Goal: Task Accomplishment & Management: Use online tool/utility

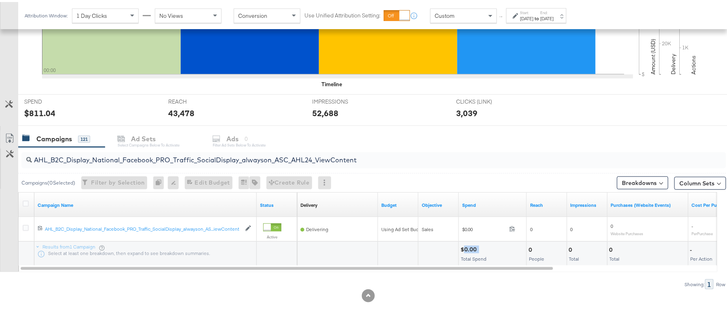
scroll to position [243, 0]
click at [197, 159] on input "AHL_B2C_Display_National_Facebook_PRO_Traffic_SocialDisplay_alwayson_ASC_AHL24_…" at bounding box center [347, 155] width 630 height 16
paste input "PTS_B2C_Display_National_Facebook_RTG_Leads_SocialDisplay_Retargeting_Diamond_H…"
type input "APTS_B2C_Display_National_Facebook_RTG_Leads_SocialDisplay_Retargeting_Diamond_…"
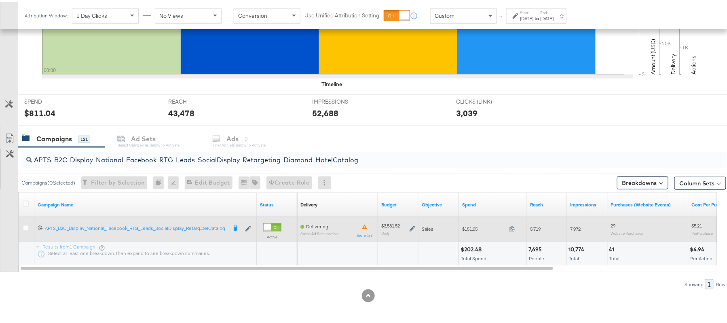
click at [413, 229] on icon at bounding box center [413, 227] width 6 height 6
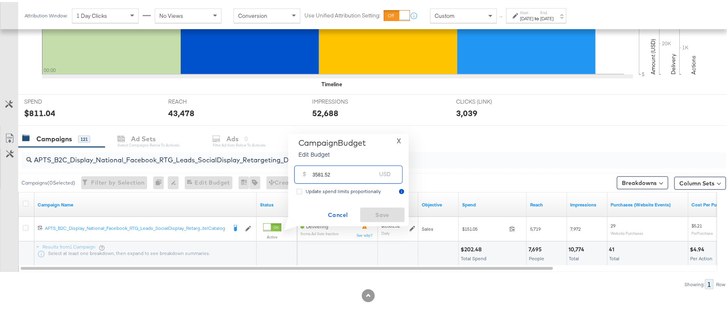
click at [344, 167] on input "3581.52" at bounding box center [345, 169] width 64 height 17
paste input "$2,524.79"
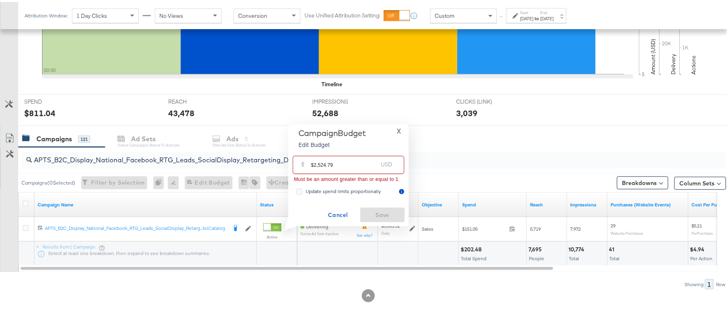
click at [318, 163] on input "$2,524.79" at bounding box center [344, 159] width 67 height 17
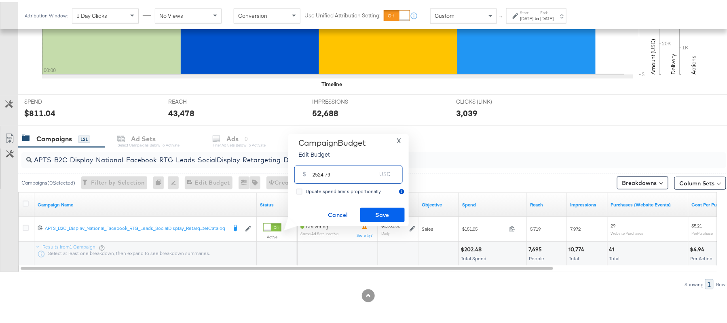
type input "2524.79"
click at [385, 214] on span "Save" at bounding box center [383, 213] width 38 height 10
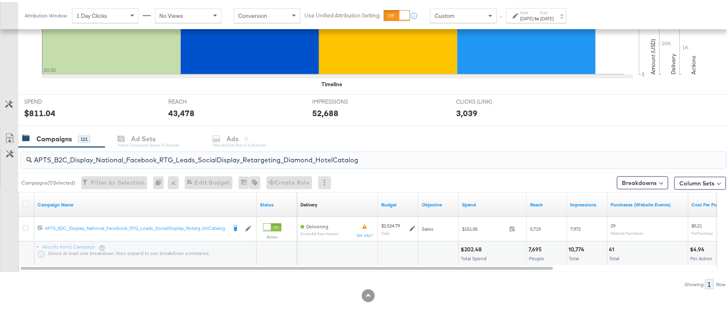
click at [151, 157] on input "APTS_B2C_Display_National_Facebook_RTG_Leads_SocialDisplay_Retargeting_Diamond_…" at bounding box center [347, 155] width 630 height 16
paste input "alwayson_Retargeting_DARE24_DiamondPlatinum"
type input "APTS_B2C_Display_National_Facebook_RTG_Leads_SocialDisplay_alwayson_Retargeting…"
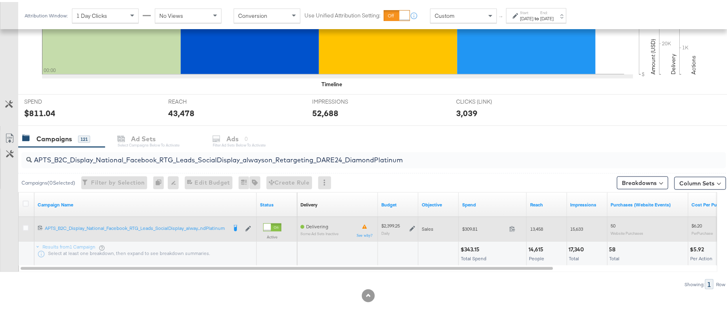
click at [413, 228] on icon at bounding box center [413, 227] width 6 height 6
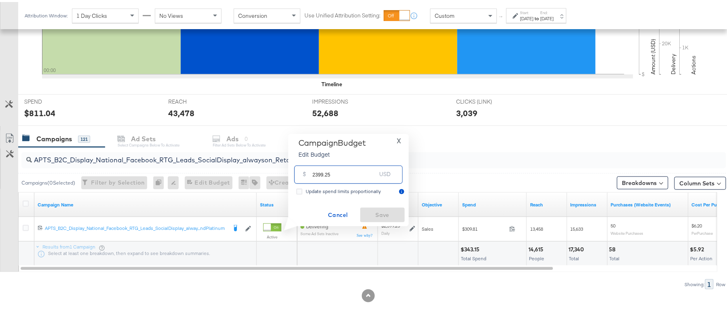
click at [353, 171] on input "2399.25" at bounding box center [345, 169] width 64 height 17
paste input "$3,784.17"
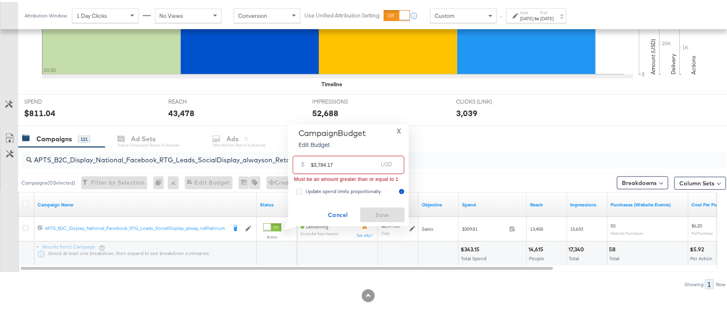
click at [320, 165] on input "$3,784.17" at bounding box center [344, 159] width 67 height 17
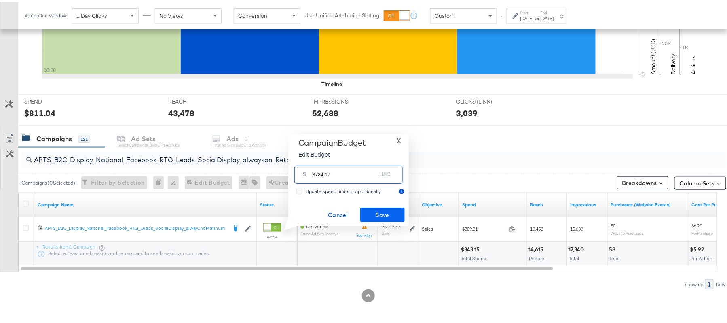
type input "3784.17"
click at [389, 211] on span "Save" at bounding box center [383, 213] width 38 height 10
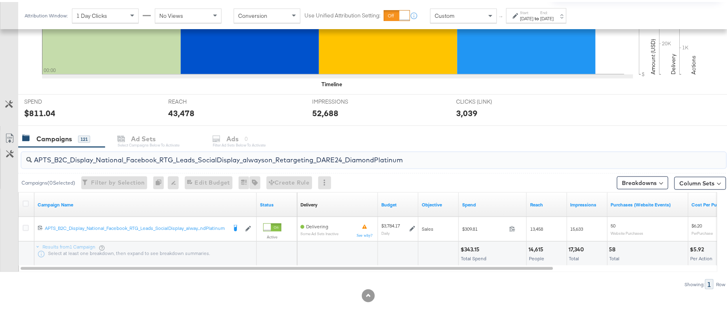
click at [128, 160] on input "APTS_B2C_Display_National_Facebook_RTG_Leads_SocialDisplay_alwayson_Retargeting…" at bounding box center [347, 155] width 630 height 16
paste input "FR_B2C_Display_National_Facebook_RTG_Leads_SocialDisplay_alwayson_Retargeting_FR"
type input "FR_B2C_Display_National_Facebook_RTG_Leads_SocialDisplay_alwayson_Retargeting_F…"
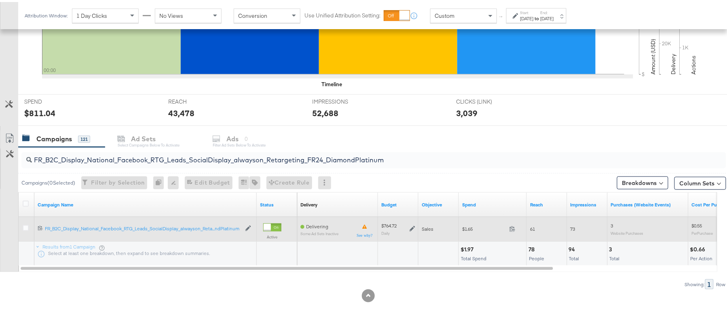
click at [411, 228] on icon at bounding box center [413, 227] width 6 height 6
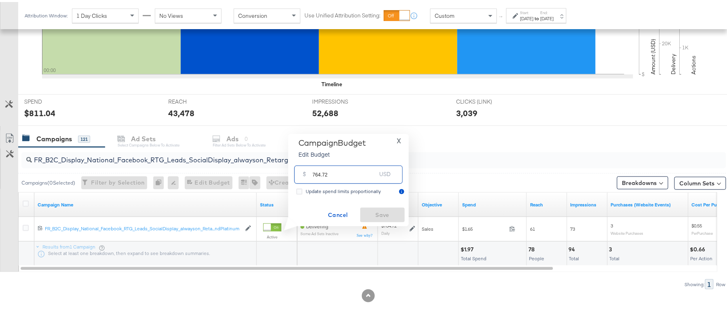
click at [339, 164] on input "764.72" at bounding box center [345, 169] width 64 height 17
paste input "$726.20"
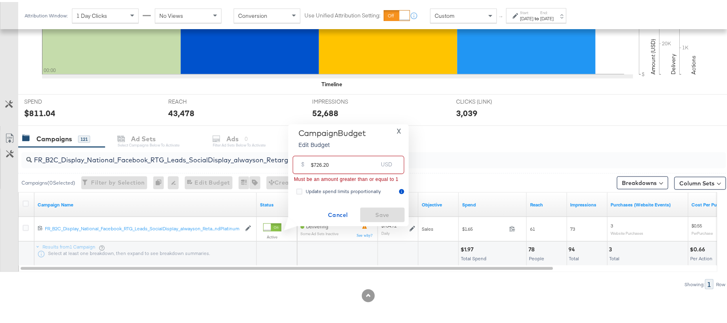
click at [313, 162] on input "$726.20" at bounding box center [344, 159] width 67 height 17
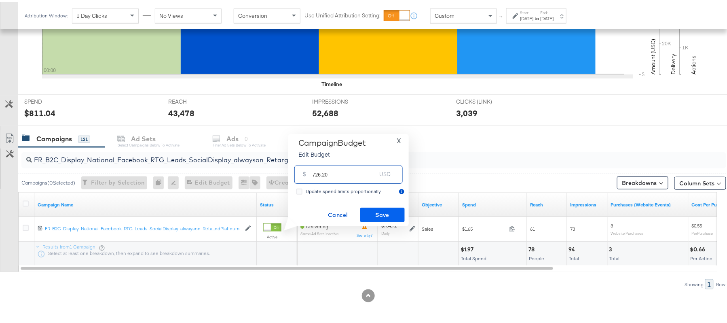
type input "726.20"
click at [369, 210] on span "Save" at bounding box center [383, 213] width 38 height 10
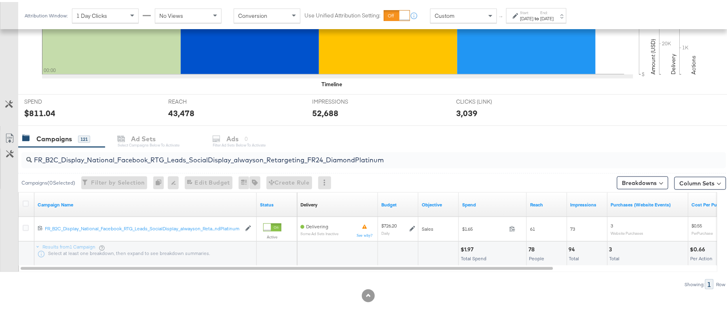
click at [162, 159] on input "FR_B2C_Display_National_Facebook_RTG_Leads_SocialDisplay_alwayson_Retargeting_F…" at bounding box center [347, 155] width 630 height 16
paste input "AF_B2C_Display_National_Facebook_RTG_Leads_SocialDisplay_alwayson_Retargeting_AF"
type input "AF_B2C_Display_National_Facebook_RTG_Leads_SocialDisplay_alwayson_Retargeting_A…"
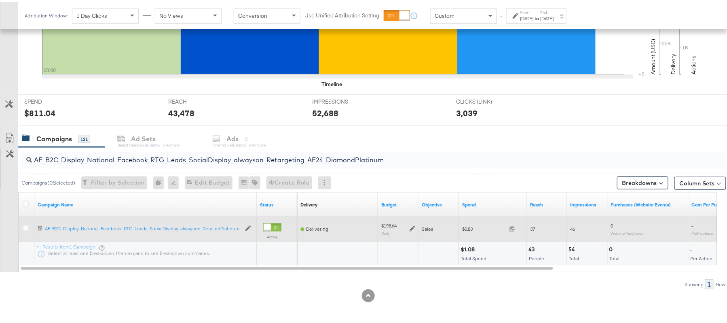
click at [410, 229] on icon at bounding box center [413, 227] width 6 height 6
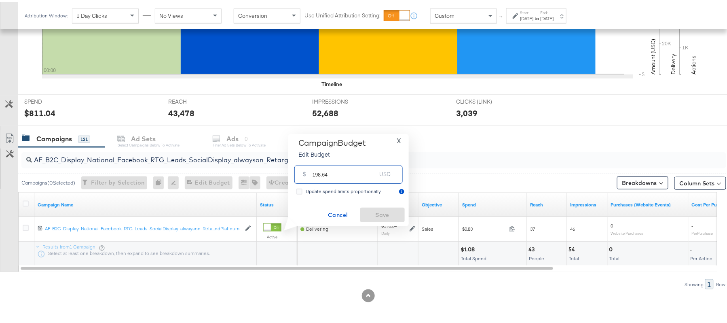
click at [336, 172] on input "198.64" at bounding box center [345, 169] width 64 height 17
paste input "$217.85"
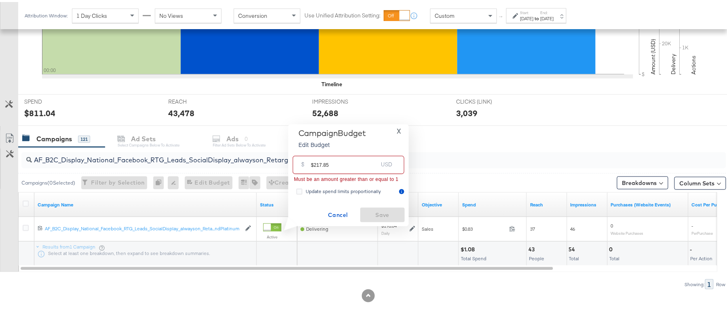
click at [312, 163] on input "$217.85" at bounding box center [344, 159] width 67 height 17
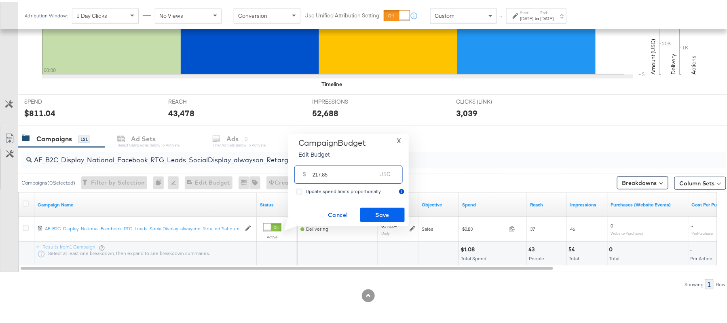
type input "217.85"
click at [383, 214] on span "Save" at bounding box center [383, 213] width 38 height 10
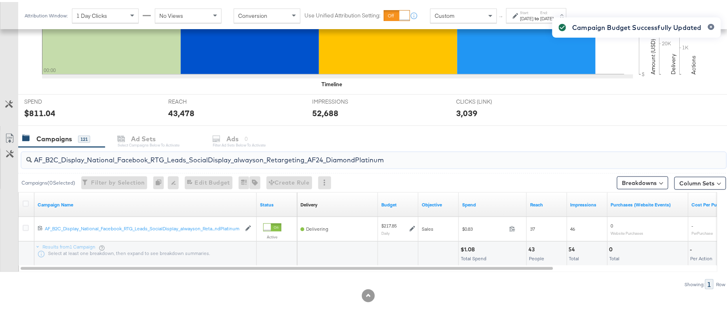
click at [122, 153] on input "AF_B2C_Display_National_Facebook_RTG_Leads_SocialDisplay_alwayson_Retargeting_A…" at bounding box center [347, 155] width 630 height 16
paste input "HL_B2C_Display_National_Facebook_RTG_Leads_SocialDisplay_alwayson_Retargeting_A…"
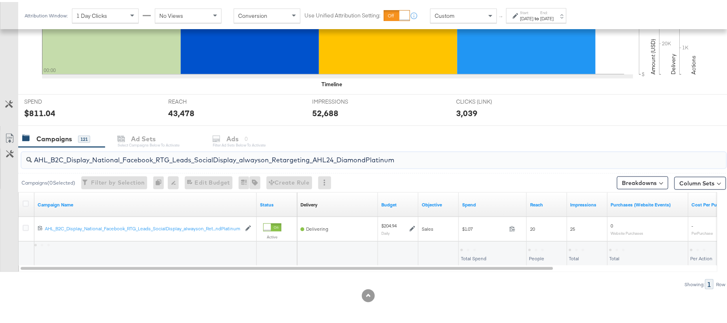
type input "AHL_B2C_Display_National_Facebook_RTG_Leads_SocialDisplay_alwayson_Retargeting_…"
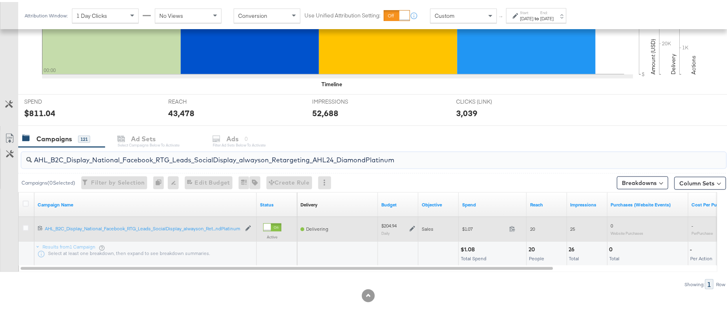
click at [410, 225] on icon at bounding box center [413, 227] width 6 height 6
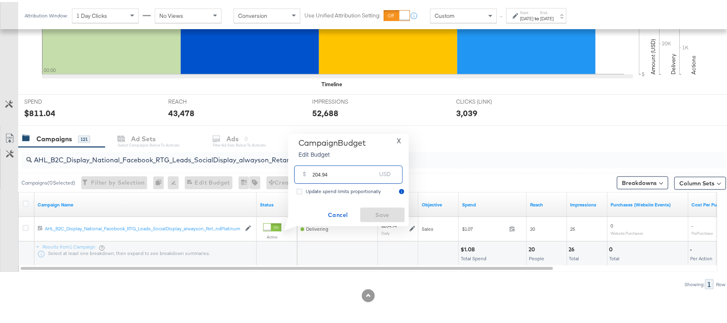
click at [334, 171] on input "204.94" at bounding box center [345, 169] width 64 height 17
paste input "$181.53"
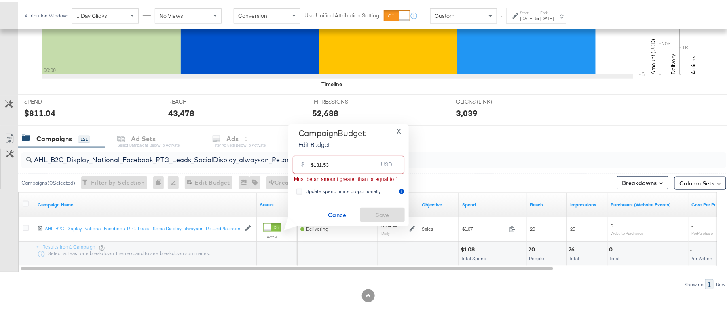
click at [315, 162] on input "$181.53" at bounding box center [344, 159] width 67 height 17
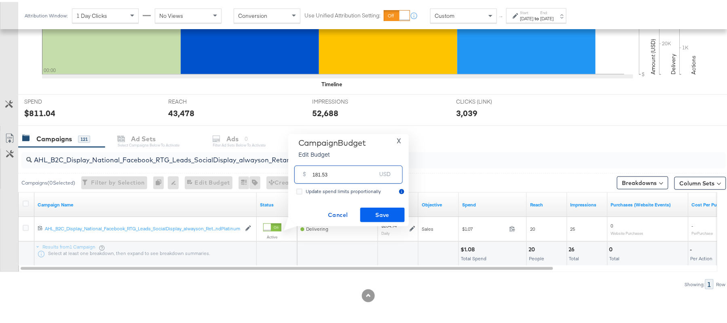
type input "181.53"
click at [392, 214] on span "Save" at bounding box center [383, 213] width 38 height 10
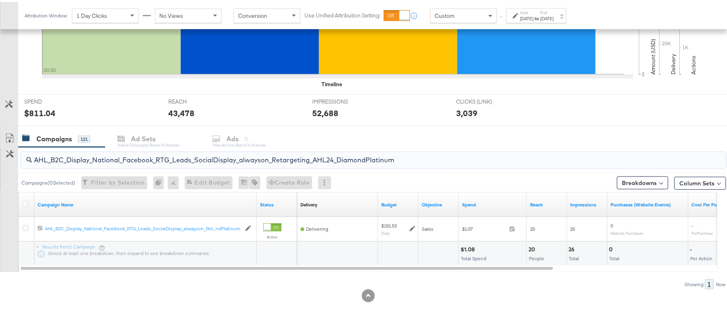
click at [148, 159] on input "AHL_B2C_Display_National_Facebook_RTG_Leads_SocialDisplay_alwayson_Retargeting_…" at bounding box center [347, 155] width 630 height 16
paste input "PTS_B2C_Display_National_Facebook_PRO_Traffic_SocialDisplay_alwayson_ASC_DARE24…"
type input "APTS_B2C_Display_National_Facebook_PRO_Traffic_SocialDisplay_alwayson_ASC_DARE2…"
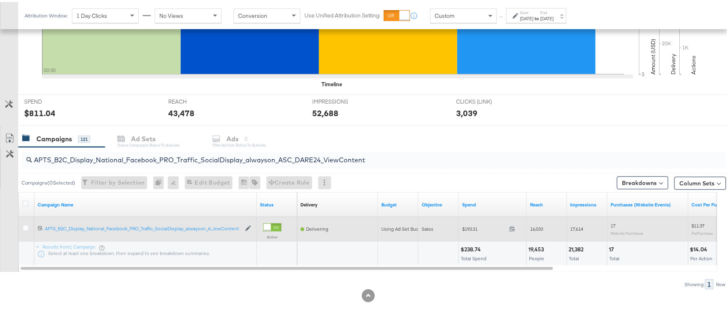
click at [22, 226] on div at bounding box center [26, 227] width 15 height 15
click at [24, 226] on icon at bounding box center [26, 226] width 6 height 6
click at [0, 0] on input "checkbox" at bounding box center [0, 0] width 0 height 0
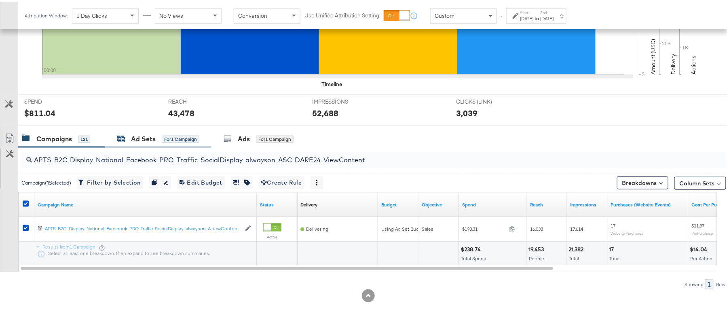
click at [157, 140] on div "Ad Sets for 1 Campaign" at bounding box center [158, 136] width 82 height 9
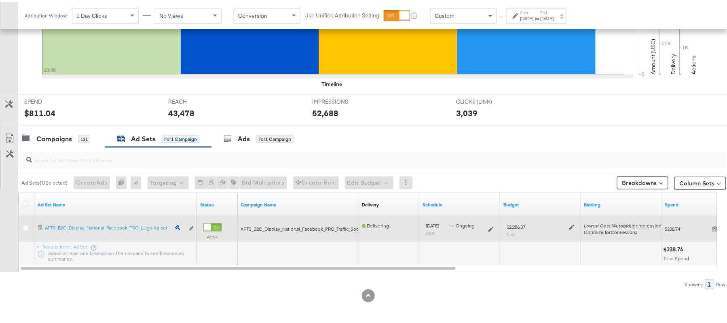
click at [568, 227] on div at bounding box center [571, 224] width 8 height 7
click at [571, 226] on icon at bounding box center [572, 225] width 6 height 6
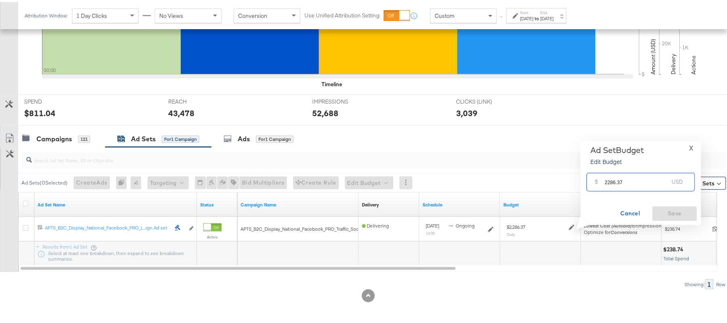
click at [611, 176] on input "2286.37" at bounding box center [637, 176] width 64 height 17
paste input "$2,406.04"
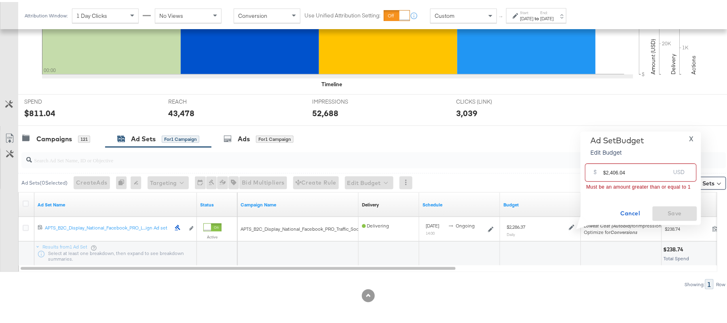
click at [611, 172] on input "$2,406.04" at bounding box center [636, 167] width 67 height 17
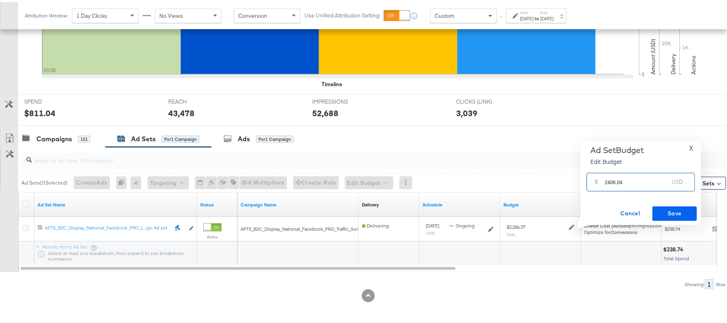
type input "2406.04"
click at [677, 212] on span "Save" at bounding box center [675, 211] width 38 height 10
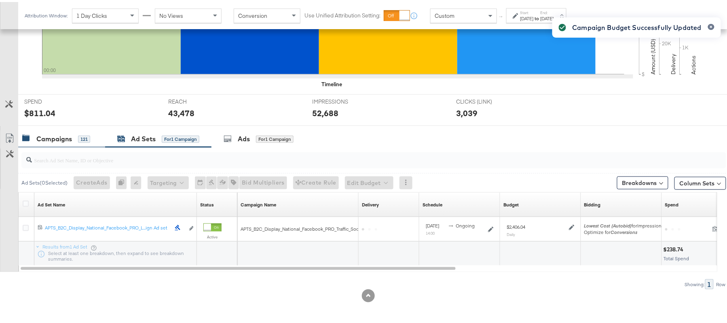
click at [52, 138] on div "Campaigns" at bounding box center [54, 136] width 36 height 9
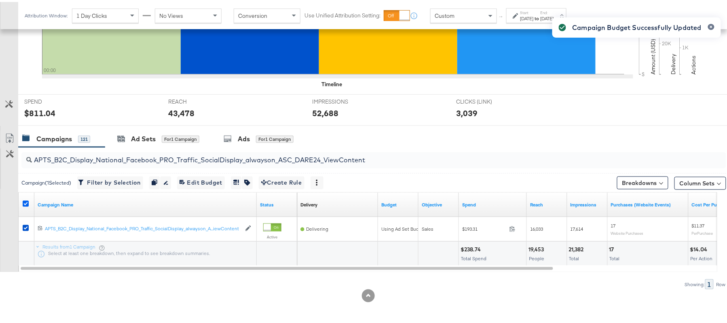
click at [25, 201] on icon at bounding box center [26, 202] width 6 height 6
click at [0, 0] on input "checkbox" at bounding box center [0, 0] width 0 height 0
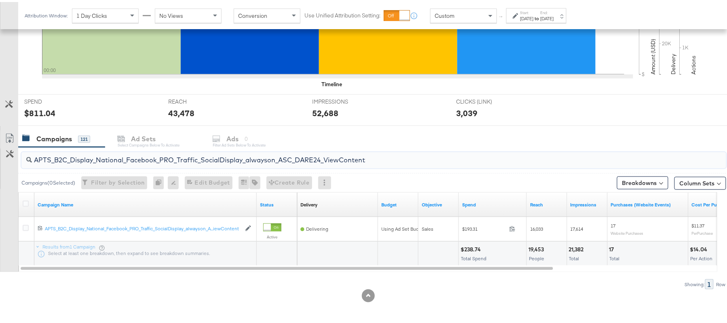
click at [112, 151] on input "APTS_B2C_Display_National_Facebook_PRO_Traffic_SocialDisplay_alwayson_ASC_DARE2…" at bounding box center [347, 155] width 630 height 16
paste input "Leads_SocialDisplay_alwayson_ASC_DARE24_Purchase"
type input "APTS_B2C_Display_National_Facebook_PRO_Leads_SocialDisplay_alwayson_ASC_DARE24_…"
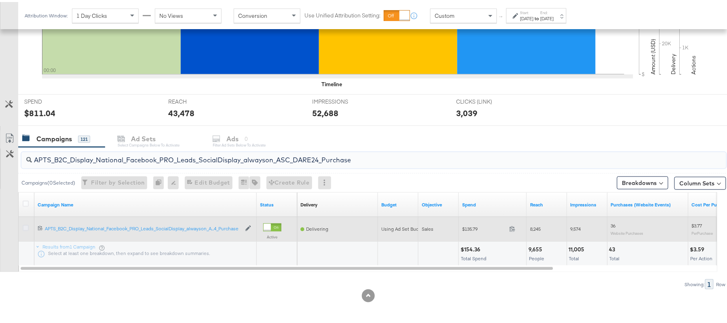
click at [23, 226] on icon at bounding box center [26, 226] width 6 height 6
click at [0, 0] on input "checkbox" at bounding box center [0, 0] width 0 height 0
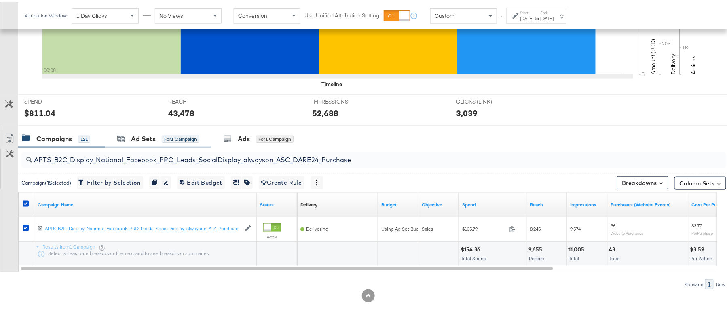
click at [139, 129] on div "Ad Sets for 1 Campaign" at bounding box center [158, 136] width 106 height 17
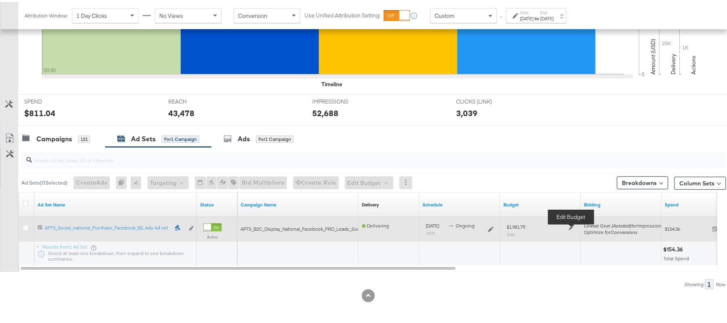
click at [572, 226] on icon at bounding box center [572, 225] width 6 height 6
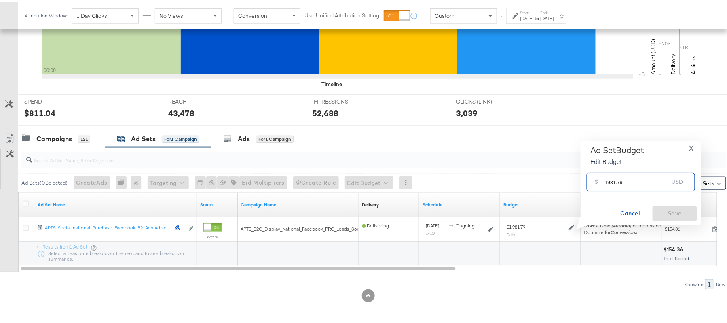
click at [631, 177] on input "1981.79" at bounding box center [637, 176] width 64 height 17
paste input "$1,772.04"
click at [612, 170] on input "$1,772.04" at bounding box center [636, 167] width 67 height 17
type input "1772.04"
click at [673, 207] on span "Save" at bounding box center [675, 211] width 38 height 10
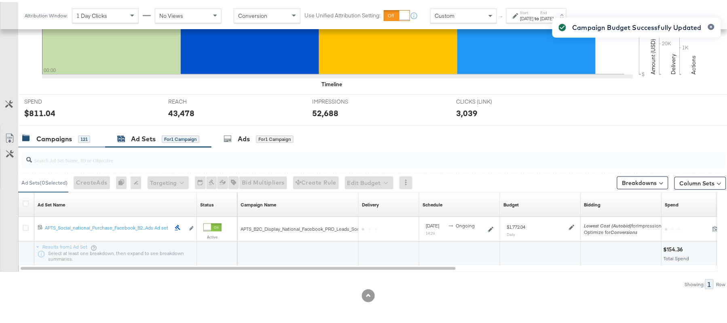
click at [68, 135] on div "Campaigns" at bounding box center [54, 136] width 36 height 9
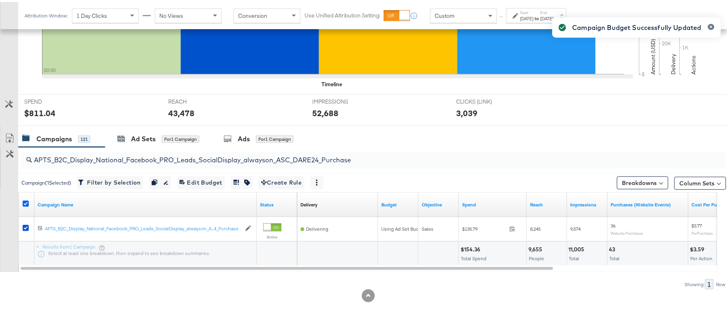
click at [26, 201] on icon at bounding box center [26, 202] width 6 height 6
click at [0, 0] on input "checkbox" at bounding box center [0, 0] width 0 height 0
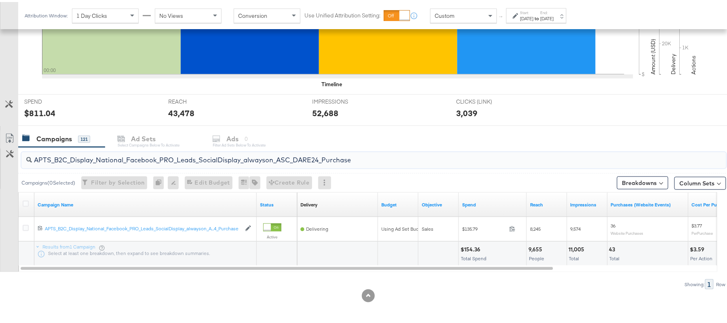
click at [141, 159] on input "APTS_B2C_Display_National_Facebook_PRO_Leads_SocialDisplay_alwayson_ASC_DARE24_…" at bounding box center [347, 155] width 630 height 16
paste input "F_B2C_Display_National_Facebook_PRO_Traffic_SocialDisplay_alwayson_ASC_AF24_Vie…"
type input "AF_B2C_Display_National_Facebook_PRO_Traffic_SocialDisplay_alwayson_ASC_AF24_Vi…"
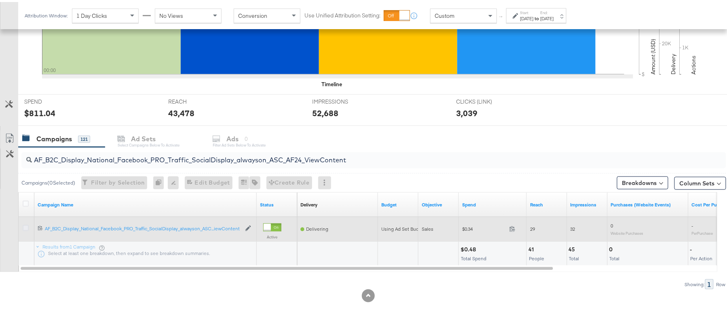
click at [25, 229] on icon at bounding box center [26, 226] width 6 height 6
click at [0, 0] on input "checkbox" at bounding box center [0, 0] width 0 height 0
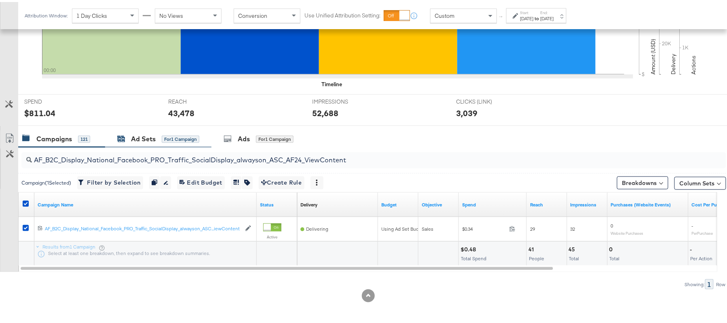
click at [142, 135] on div "Ad Sets" at bounding box center [143, 136] width 25 height 9
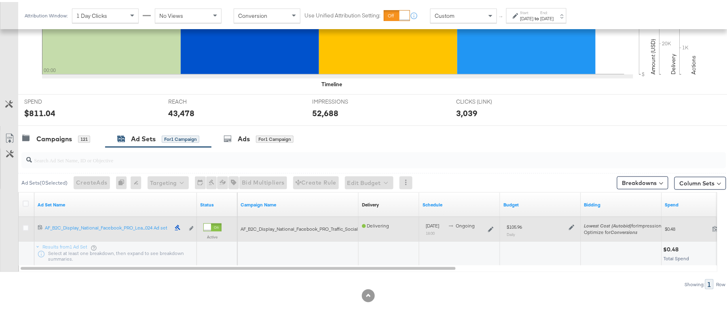
click at [568, 226] on div at bounding box center [571, 224] width 8 height 7
click at [573, 226] on icon at bounding box center [572, 225] width 6 height 6
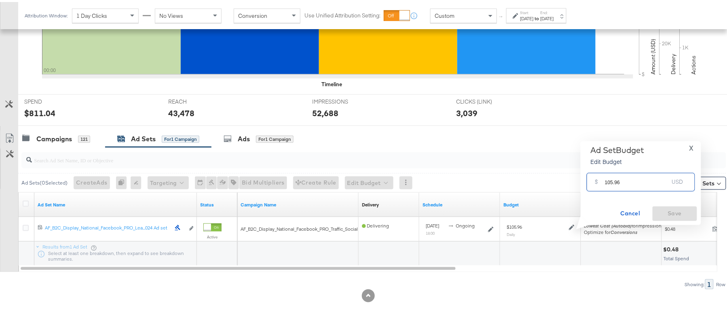
click at [615, 169] on input "105.96" at bounding box center [637, 176] width 64 height 17
paste input "$70"
click at [606, 169] on input "$70.96" at bounding box center [636, 167] width 67 height 17
type input "70.96"
click at [674, 207] on span "Save" at bounding box center [675, 211] width 38 height 10
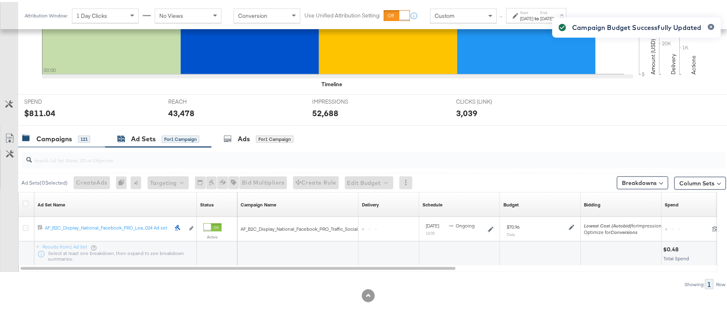
click at [51, 140] on div "Campaigns" at bounding box center [54, 136] width 36 height 9
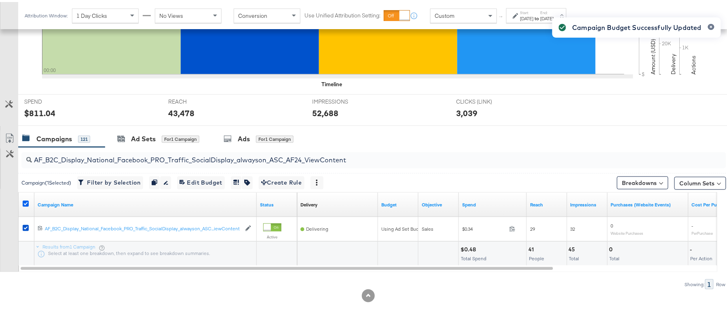
click at [26, 203] on icon at bounding box center [26, 202] width 6 height 6
click at [0, 0] on input "checkbox" at bounding box center [0, 0] width 0 height 0
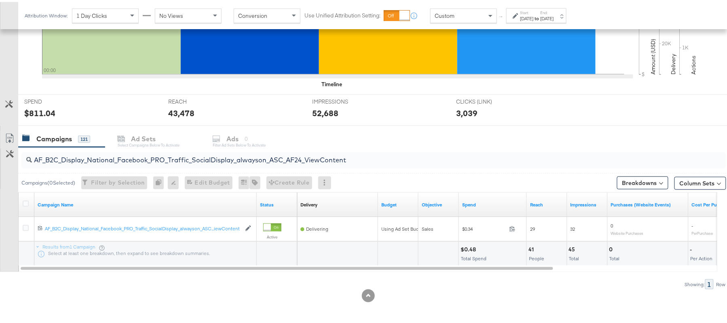
drag, startPoint x: 75, startPoint y: 170, endPoint x: 93, endPoint y: 157, distance: 22.2
click at [93, 157] on div "AF_B2C_Display_National_Facebook_PRO_Traffic_SocialDisplay_alwayson_ASC_AF24_Vi…" at bounding box center [372, 158] width 708 height 26
click at [93, 157] on input "AF_B2C_Display_National_Facebook_PRO_Traffic_SocialDisplay_alwayson_ASC_AF24_Vi…" at bounding box center [347, 155] width 630 height 16
paste input "FR_B2C_Display_National_Facebook_PRO_Traffic_SocialDisplay_alwayson_ASC_FR"
type input "FR_B2C_Display_National_Facebook_PRO_Traffic_SocialDisplay_alwayson_ASC_FR24_Vi…"
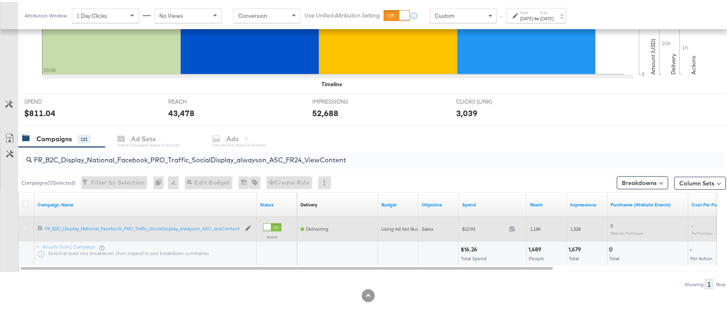
click at [26, 229] on icon at bounding box center [26, 226] width 6 height 6
click at [0, 0] on input "checkbox" at bounding box center [0, 0] width 0 height 0
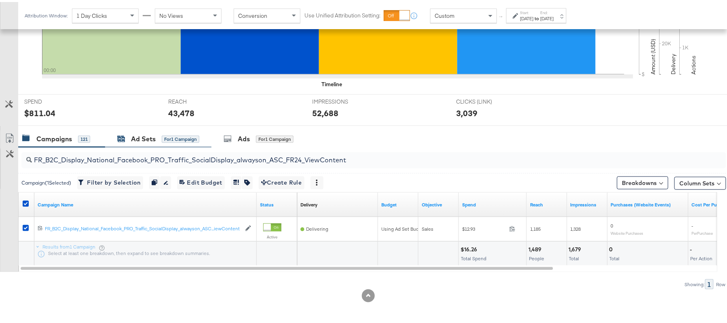
click at [143, 133] on div "Ad Sets" at bounding box center [143, 136] width 25 height 9
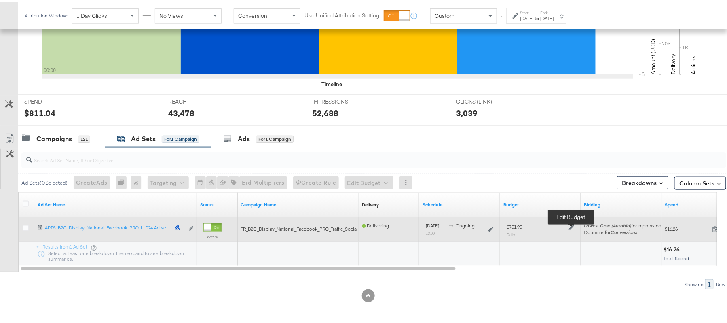
click at [569, 225] on icon at bounding box center [572, 225] width 6 height 6
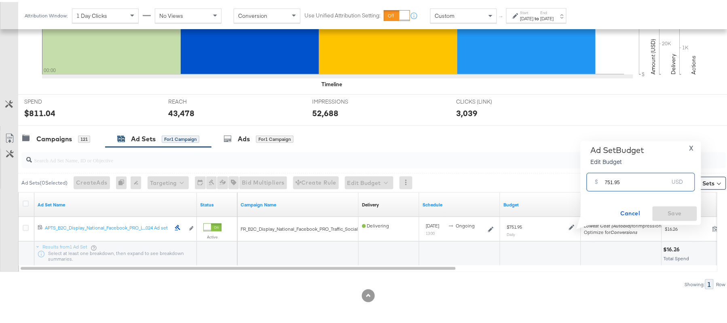
click at [614, 178] on input "751.95" at bounding box center [637, 176] width 64 height 17
paste input "$425.3"
click at [606, 169] on input "$425.35" at bounding box center [636, 167] width 67 height 17
type input "425.35"
click at [672, 210] on span "Save" at bounding box center [675, 211] width 38 height 10
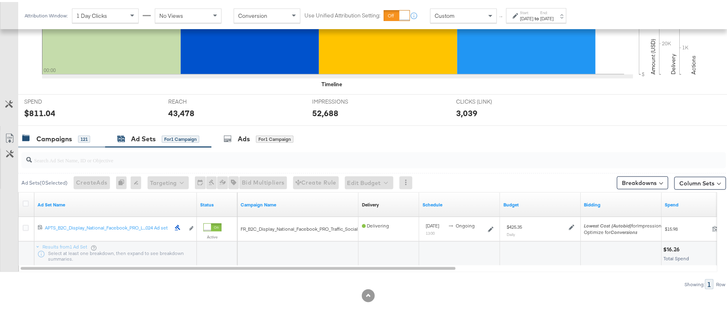
click at [76, 139] on div "Campaigns 121" at bounding box center [56, 136] width 68 height 9
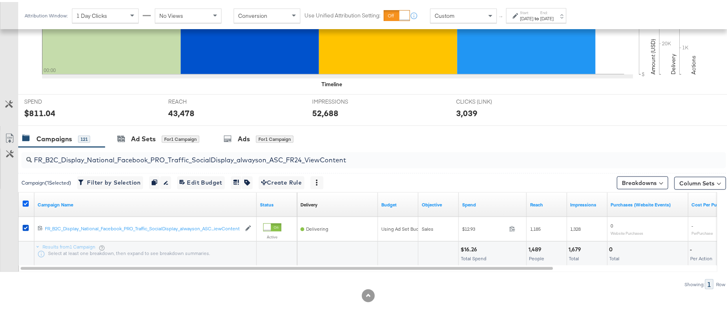
click at [26, 203] on icon at bounding box center [26, 202] width 6 height 6
click at [0, 0] on input "checkbox" at bounding box center [0, 0] width 0 height 0
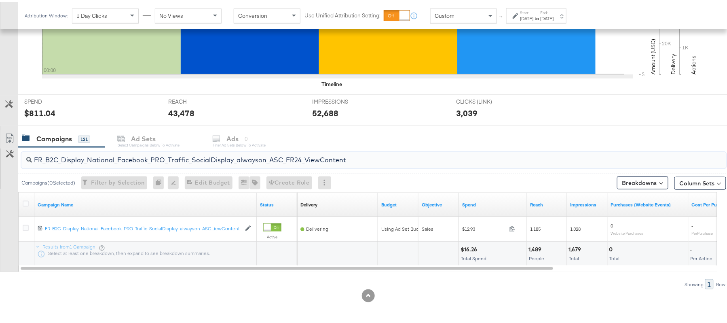
click at [99, 161] on input "FR_B2C_Display_National_Facebook_PRO_Traffic_SocialDisplay_alwayson_ASC_FR24_Vi…" at bounding box center [347, 155] width 630 height 16
paste input "AHL_B2C_Display_National_Facebook_PRO_Traffic_SocialDisplay_alwayson_ASC_AHL"
type input "AHL_B2C_Display_National_Facebook_PRO_Traffic_SocialDisplay_alwayson_ASC_AHL24_…"
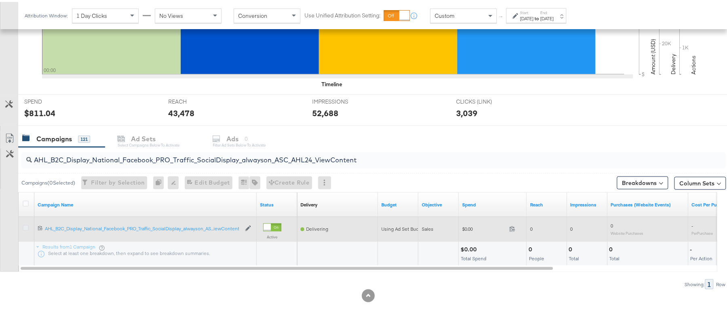
click at [25, 228] on icon at bounding box center [26, 226] width 6 height 6
click at [0, 0] on input "checkbox" at bounding box center [0, 0] width 0 height 0
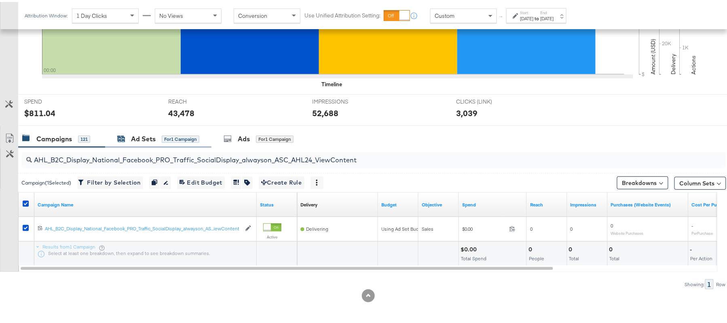
click at [134, 135] on div "Ad Sets" at bounding box center [143, 136] width 25 height 9
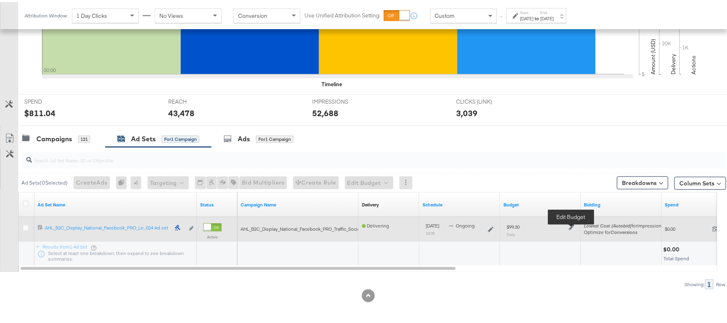
click at [573, 227] on icon at bounding box center [572, 225] width 6 height 6
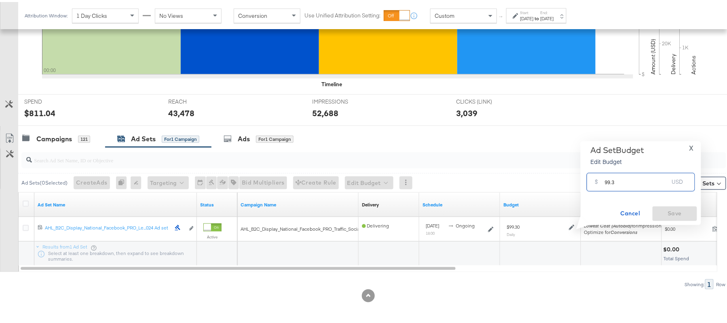
click at [633, 183] on input "99.3" at bounding box center [637, 176] width 64 height 17
paste input "AHL_B2C_Display_National_Facebook_PRO_Traffic_SocialDisplay_alwayson_ASC_AHL24_…"
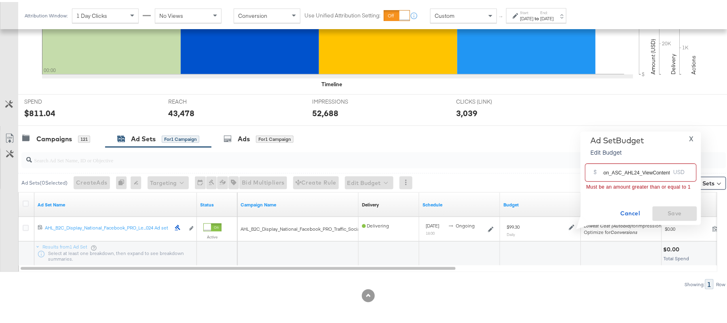
scroll to position [0, 0]
click at [620, 161] on input "AHL_B2C_Display_National_Facebook_PRO_Traffic_SocialDisplay_alwayson_ASC_AHL24_…" at bounding box center [636, 167] width 67 height 17
paste input "$88.71"
click at [606, 170] on input "$88.71" at bounding box center [636, 167] width 67 height 17
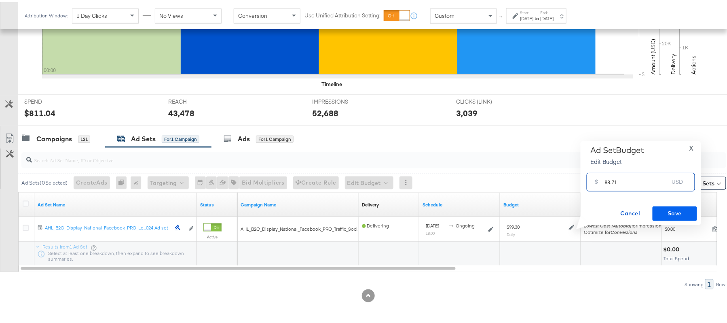
type input "88.71"
click at [660, 211] on span "Save" at bounding box center [675, 211] width 38 height 10
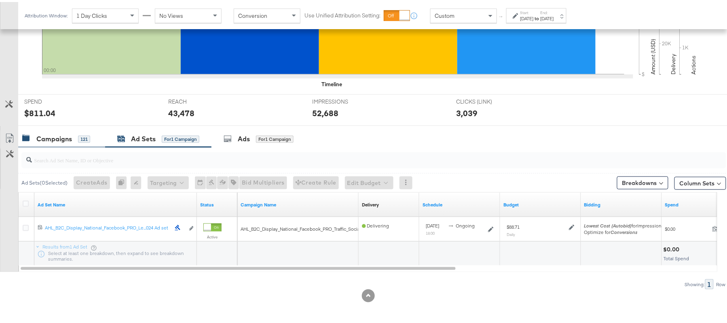
click at [74, 130] on div "Campaigns 121" at bounding box center [61, 136] width 87 height 17
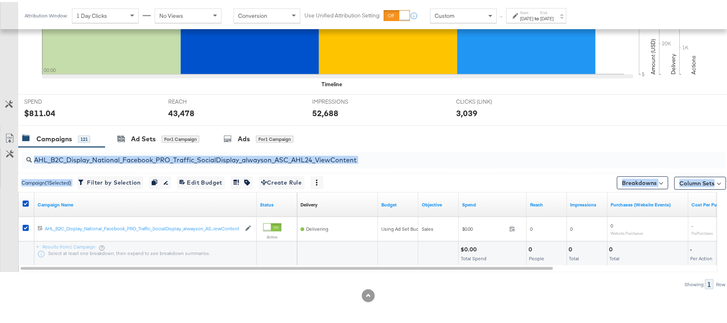
drag, startPoint x: 23, startPoint y: 202, endPoint x: 107, endPoint y: 161, distance: 93.0
click at [107, 161] on div "AHL_B2C_Display_National_Facebook_PRO_Traffic_SocialDisplay_alwayson_ASC_AHL24_…" at bounding box center [363, 216] width 726 height 142
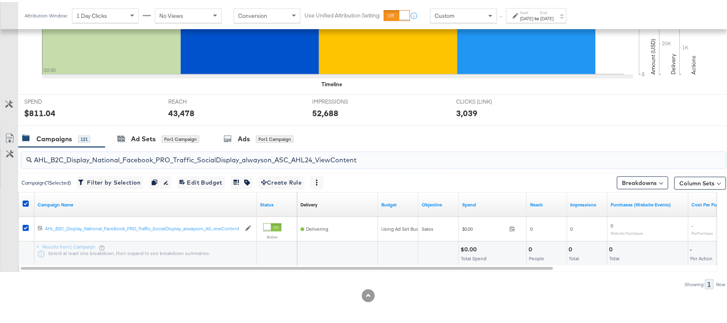
click at [107, 161] on input "AHL_B2C_Display_National_Facebook_PRO_Traffic_SocialDisplay_alwayson_ASC_AHL24_…" at bounding box center [347, 155] width 630 height 16
click at [27, 204] on icon at bounding box center [26, 202] width 6 height 6
click at [0, 0] on input "checkbox" at bounding box center [0, 0] width 0 height 0
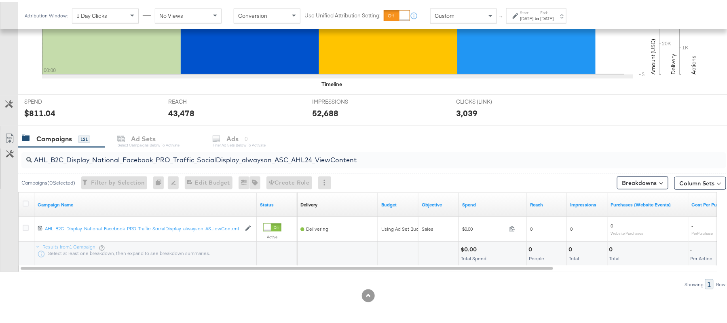
click at [102, 161] on input "AHL_B2C_Display_National_Facebook_PRO_Traffic_SocialDisplay_alwayson_ASC_AHL24_…" at bounding box center [347, 155] width 630 height 16
paste input "PTS_B2C_Display_National_Facebook_RTG_Leads_SocialDisplay_Retargeting_Diamond_H…"
paste input "alwayson_Retargeting_DARE24_DiamondPlatinum"
paste input "FR_B2C_Display_National_Facebook_RTG_Leads_SocialDisplay_alwayson_Retargeting_FR"
paste input "AF_B2C_Display_National_Facebook_RTG_Leads_SocialDisplay_alwayson_Retargeting_AF"
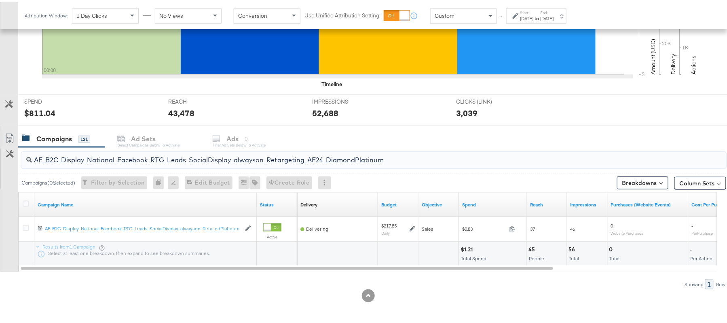
paste input "HL_B2C_Display_National_Facebook_RTG_Leads_SocialDisplay_alwayson_Retargeting_A…"
paste input "PTS_B2C_Display_National_Facebook_PRO_Traffic_SocialDisplay_alwayson_ASC_DARE24…"
type input "APTS_B2C_Display_National_Facebook_PRO_Traffic_SocialDisplay_alwayson_ASC_DARE2…"
click at [24, 201] on icon at bounding box center [26, 202] width 6 height 6
click at [0, 0] on input "checkbox" at bounding box center [0, 0] width 0 height 0
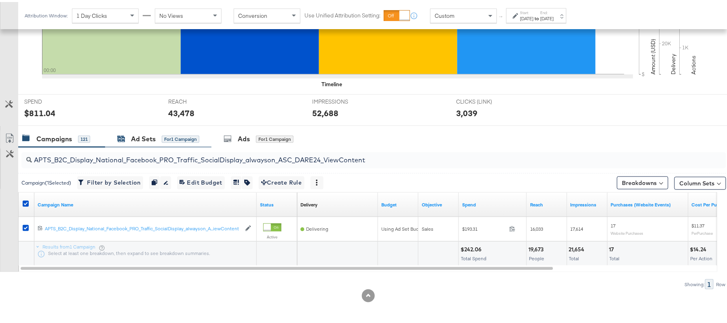
click at [131, 141] on div "Ad Sets" at bounding box center [143, 136] width 25 height 9
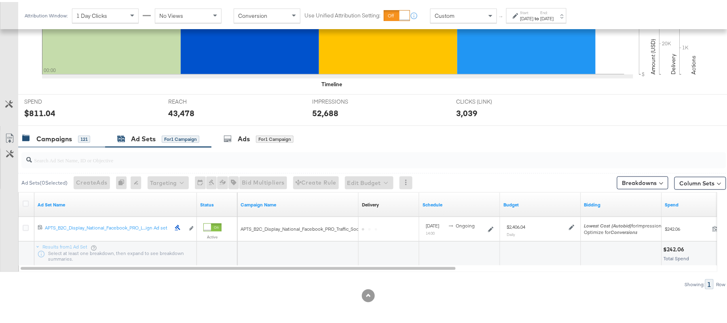
click at [70, 143] on div "Campaigns 121" at bounding box center [61, 136] width 87 height 17
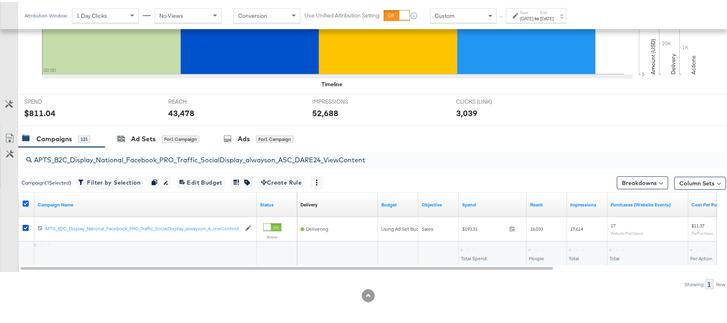
click at [27, 201] on icon at bounding box center [26, 202] width 6 height 6
click at [0, 0] on input "checkbox" at bounding box center [0, 0] width 0 height 0
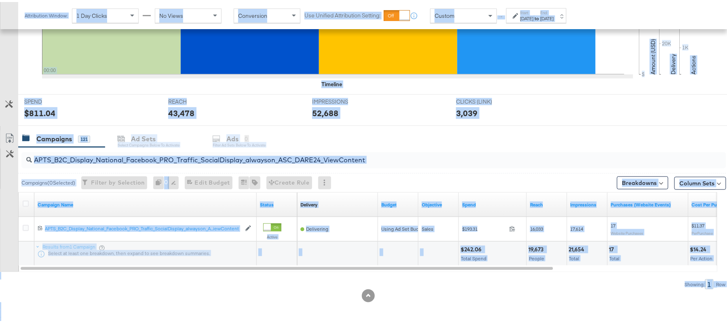
click at [116, 153] on input "APTS_B2C_Display_National_Facebook_PRO_Traffic_SocialDisplay_alwayson_ASC_DARE2…" at bounding box center [347, 155] width 630 height 16
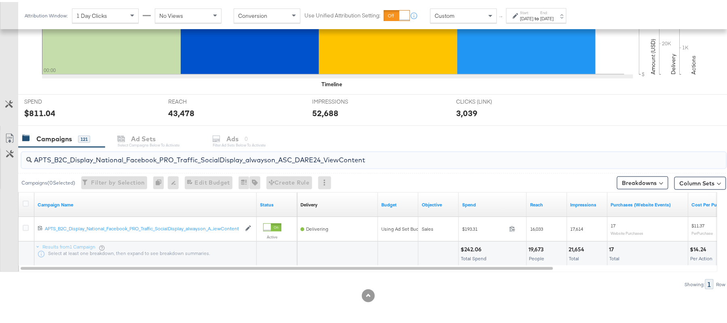
paste input "Leads_SocialDisplay_alwayson_ASC_DARE24_Purchase"
type input "APTS_B2C_Display_National_Facebook_PRO_Leads_SocialDisplay_alwayson_ASC_DARE24_…"
click at [23, 201] on icon at bounding box center [26, 202] width 6 height 6
click at [0, 0] on input "checkbox" at bounding box center [0, 0] width 0 height 0
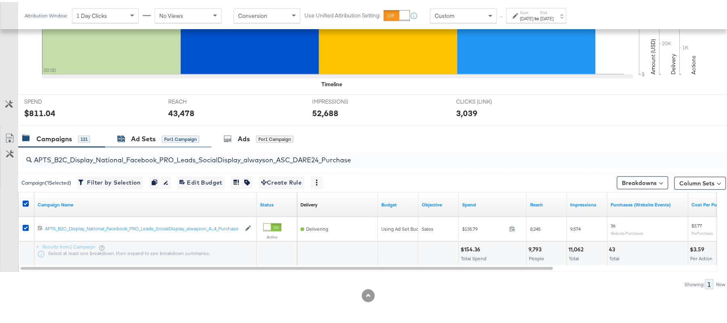
click at [141, 138] on div "Ad Sets" at bounding box center [143, 136] width 25 height 9
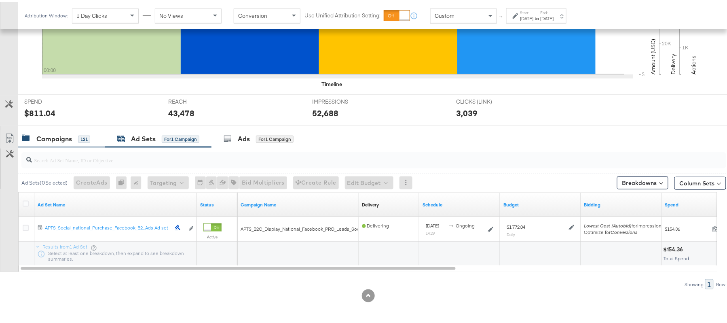
click at [57, 142] on div "Campaigns" at bounding box center [54, 136] width 36 height 9
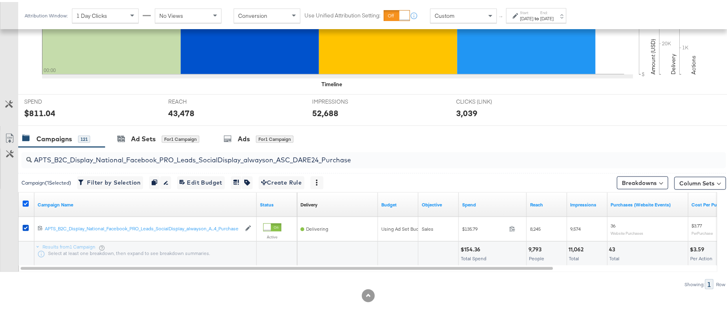
drag, startPoint x: 30, startPoint y: 202, endPoint x: 23, endPoint y: 203, distance: 6.5
click at [23, 203] on div at bounding box center [27, 203] width 8 height 8
click at [23, 203] on icon at bounding box center [26, 202] width 6 height 6
click at [0, 0] on input "checkbox" at bounding box center [0, 0] width 0 height 0
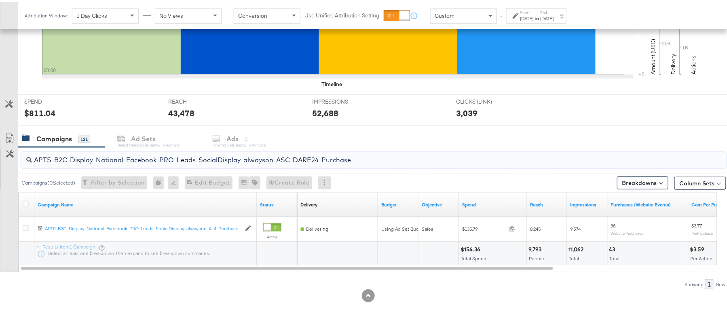
click at [104, 157] on input "APTS_B2C_Display_National_Facebook_PRO_Leads_SocialDisplay_alwayson_ASC_DARE24_…" at bounding box center [347, 155] width 630 height 16
paste input "F_B2C_Display_National_Facebook_PRO_Traffic_SocialDisplay_alwayson_ASC_AF24_Vie…"
type input "AF_B2C_Display_National_Facebook_PRO_Traffic_SocialDisplay_alwayson_ASC_AF24_Vi…"
click at [25, 205] on icon at bounding box center [26, 202] width 6 height 6
click at [0, 0] on input "checkbox" at bounding box center [0, 0] width 0 height 0
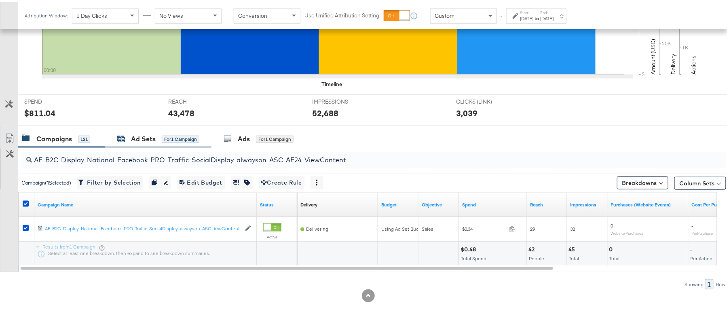
click at [120, 140] on icon at bounding box center [121, 137] width 7 height 5
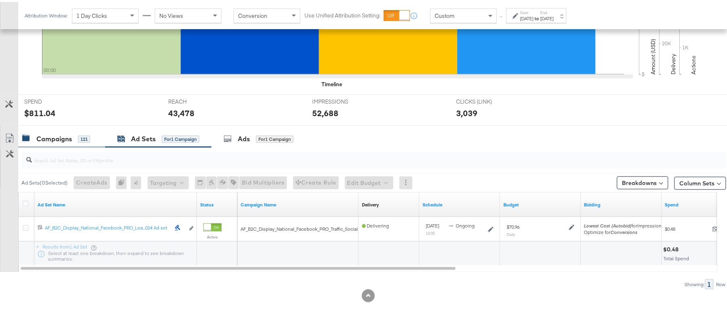
click at [46, 144] on div "Campaigns 121" at bounding box center [61, 136] width 87 height 17
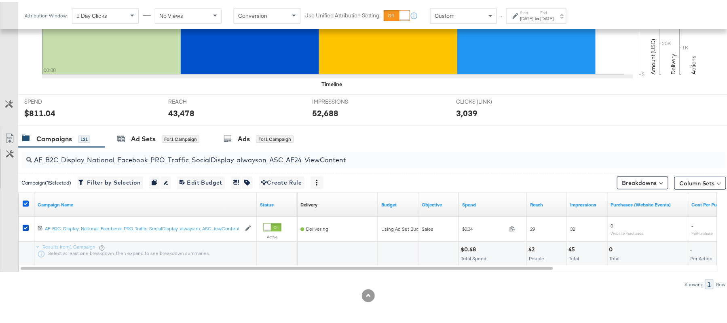
click at [26, 200] on icon at bounding box center [26, 202] width 6 height 6
click at [0, 0] on input "checkbox" at bounding box center [0, 0] width 0 height 0
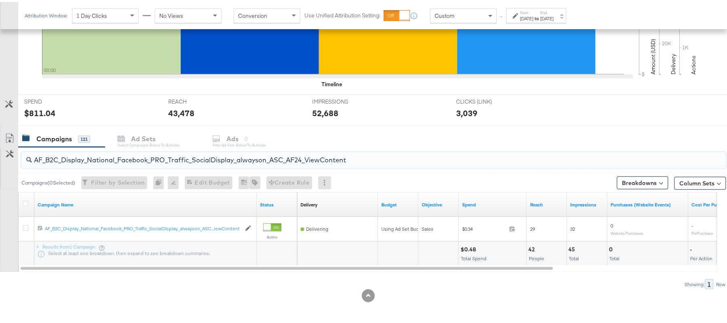
click at [118, 159] on input "AF_B2C_Display_National_Facebook_PRO_Traffic_SocialDisplay_alwayson_ASC_AF24_Vi…" at bounding box center [347, 155] width 630 height 16
paste input "FR_B2C_Display_National_Facebook_PRO_Traffic_SocialDisplay_alwayson_ASC_FR"
type input "FR_B2C_Display_National_Facebook_PRO_Traffic_SocialDisplay_alwayson_ASC_FR24_Vi…"
click at [28, 201] on icon at bounding box center [26, 202] width 6 height 6
click at [0, 0] on input "checkbox" at bounding box center [0, 0] width 0 height 0
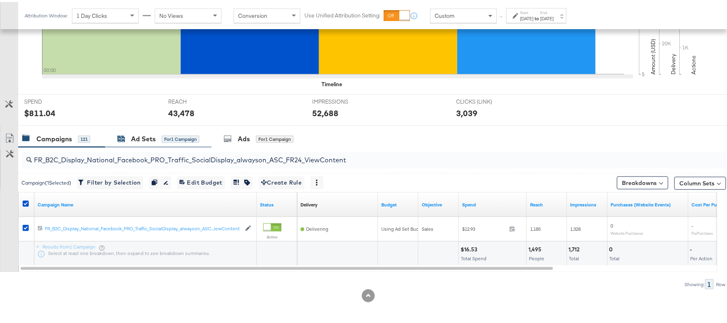
click at [153, 140] on div "Ad Sets" at bounding box center [143, 136] width 25 height 9
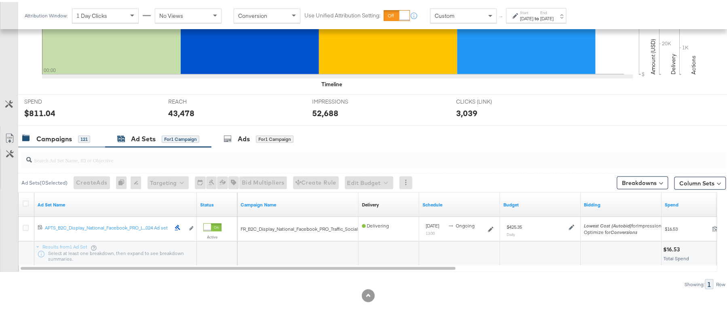
click at [85, 141] on div "121" at bounding box center [84, 136] width 12 height 7
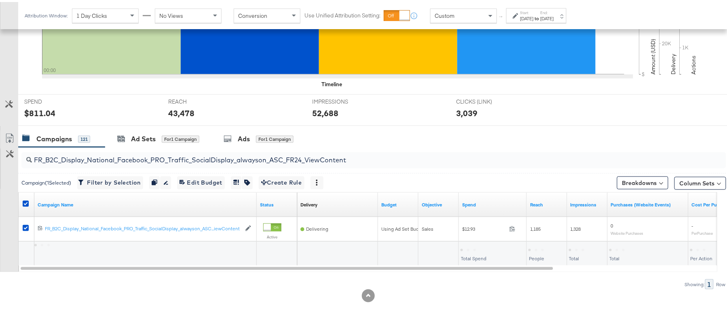
click at [85, 141] on div "121" at bounding box center [84, 136] width 12 height 7
click at [24, 201] on icon at bounding box center [26, 202] width 6 height 6
click at [0, 0] on input "checkbox" at bounding box center [0, 0] width 0 height 0
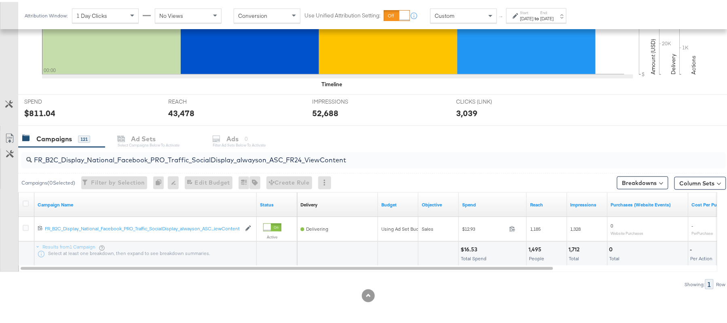
click at [94, 164] on div "FR_B2C_Display_National_Facebook_PRO_Traffic_SocialDisplay_alwayson_ASC_FR24_Vi…" at bounding box center [373, 158] width 705 height 16
paste input "AHL_B2C_Display_National_Facebook_PRO_Traffic_SocialDisplay_alwayson_ASC_AHL24_…"
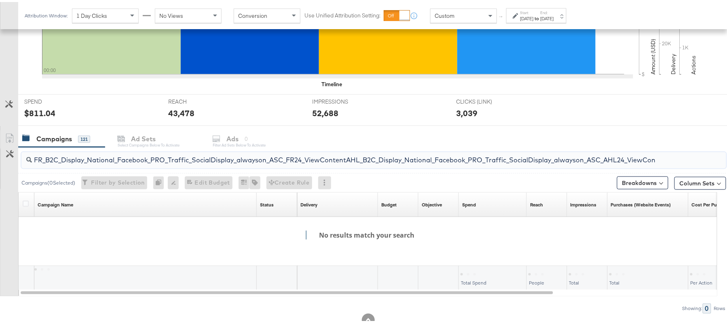
scroll to position [0, 21]
paste input "search"
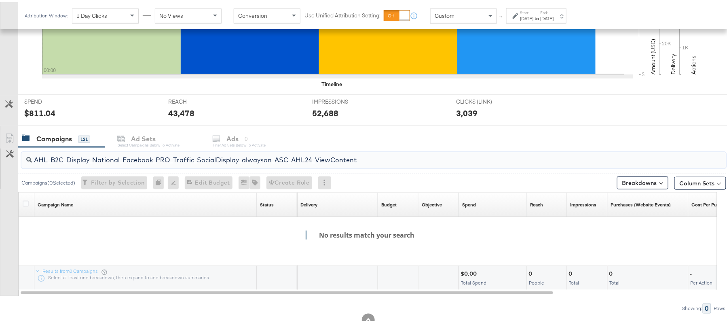
scroll to position [0, 0]
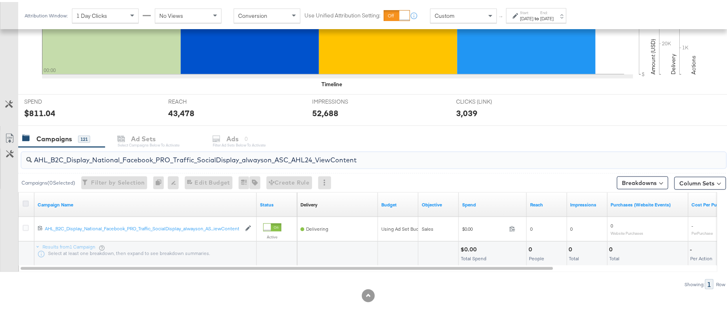
type input "AHL_B2C_Display_National_Facebook_PRO_Traffic_SocialDisplay_alwayson_ASC_AHL24_…"
click at [26, 203] on icon at bounding box center [26, 202] width 6 height 6
click at [0, 0] on input "checkbox" at bounding box center [0, 0] width 0 height 0
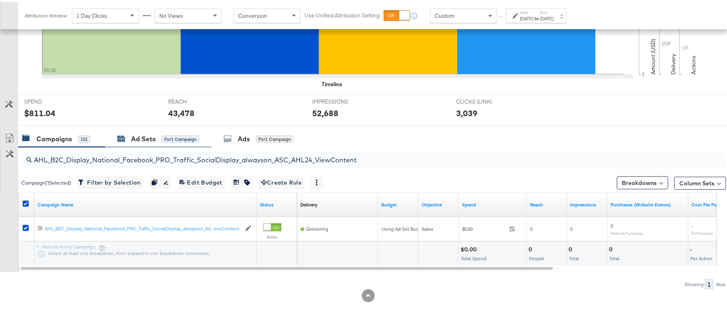
click at [151, 137] on div "Ad Sets" at bounding box center [143, 136] width 25 height 9
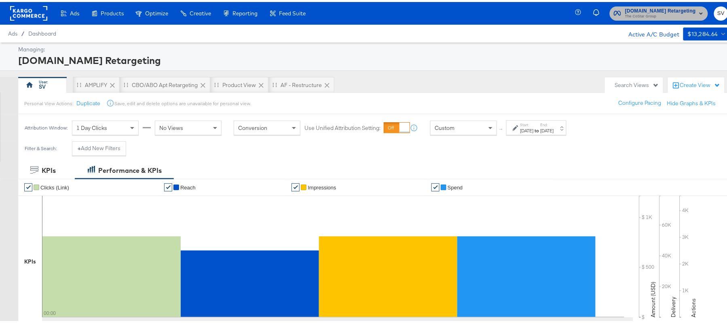
click at [666, 12] on span "The CoStar Group" at bounding box center [660, 14] width 71 height 6
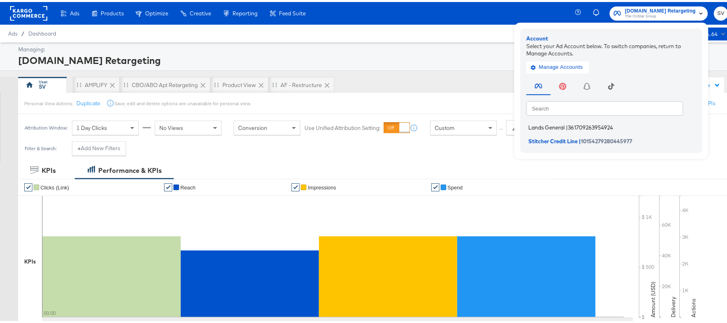
click at [547, 124] on span "Lands General" at bounding box center [547, 125] width 36 height 6
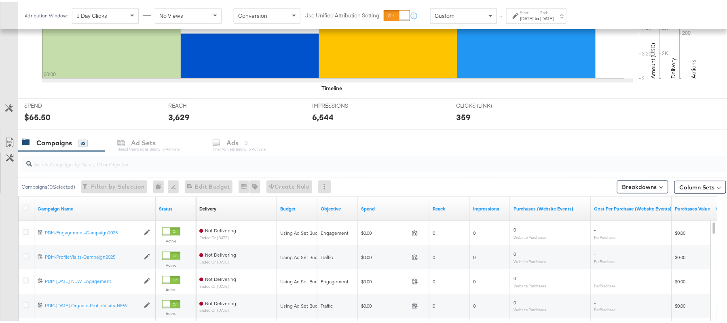
click at [171, 169] on div at bounding box center [373, 162] width 705 height 16
paste input "B2C_LAND_KC_RT_Sig_24"
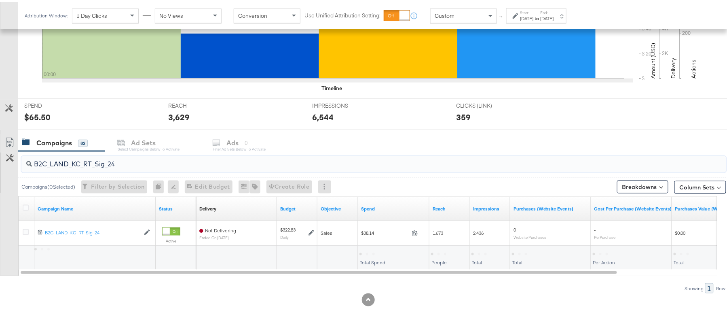
scroll to position [243, 0]
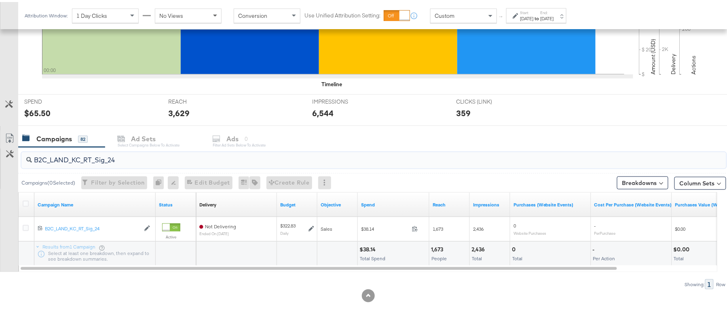
type input "B2C_LAND_KC_RT_Sig_24"
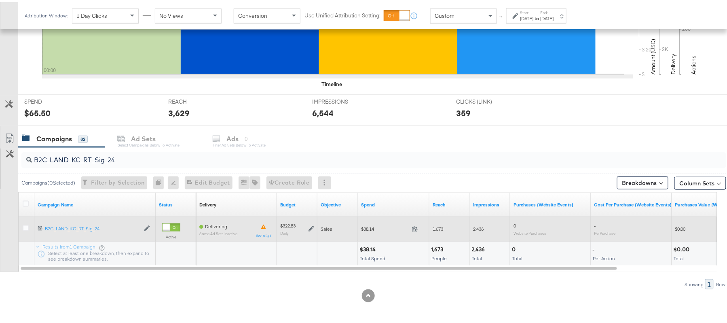
click at [311, 226] on icon at bounding box center [312, 227] width 6 height 6
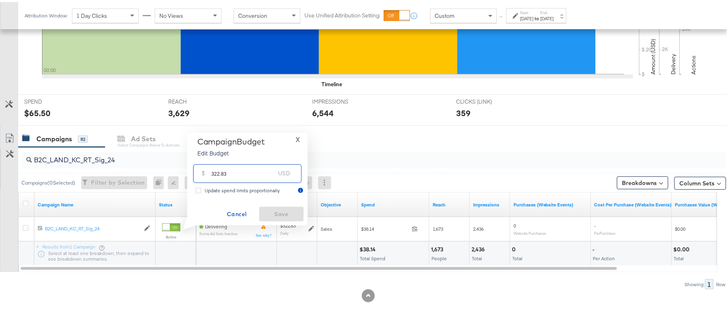
click at [241, 172] on input "322.83" at bounding box center [244, 167] width 64 height 17
paste input "$328.11"
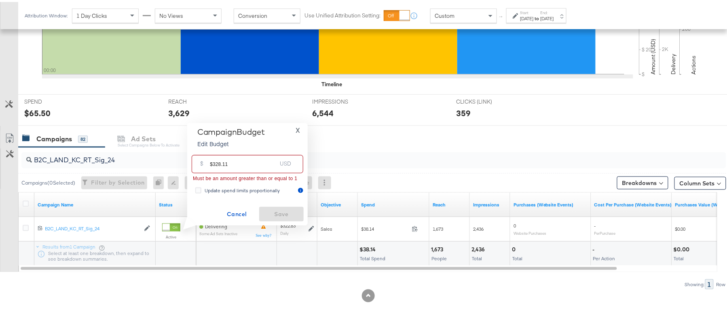
click at [210, 159] on input "$328.11" at bounding box center [243, 158] width 67 height 17
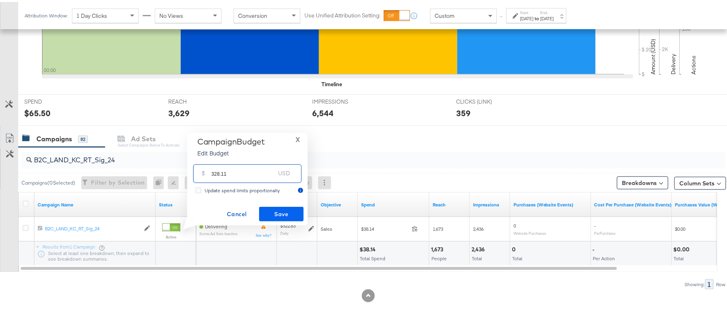
type input "328.11"
click at [287, 209] on span "Save" at bounding box center [281, 212] width 38 height 10
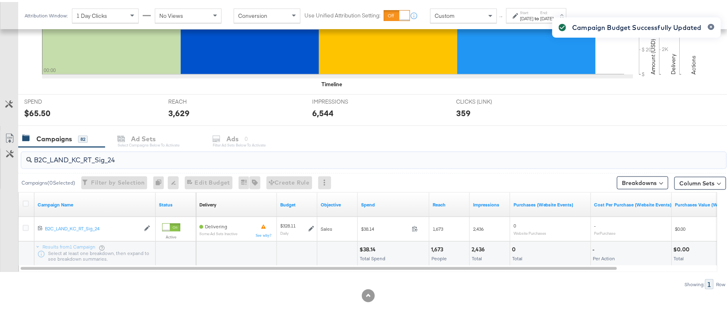
click at [123, 162] on input "B2C_LAND_KC_RT_Sig_24" at bounding box center [347, 155] width 630 height 16
paste input "B_Ecommerce_KC_Retargeting_LW&LOA_Traffic"
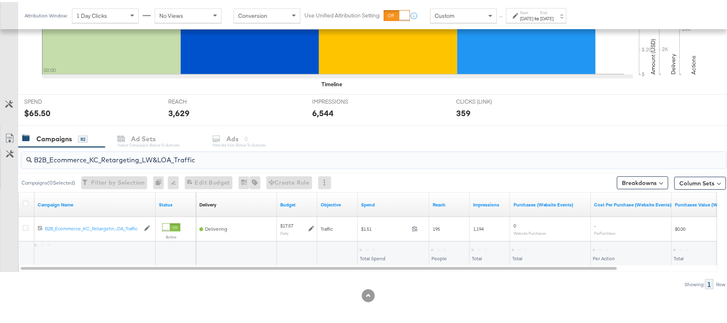
type input "B2B_Ecommerce_KC_Retargeting_LW&LOA_Traffic"
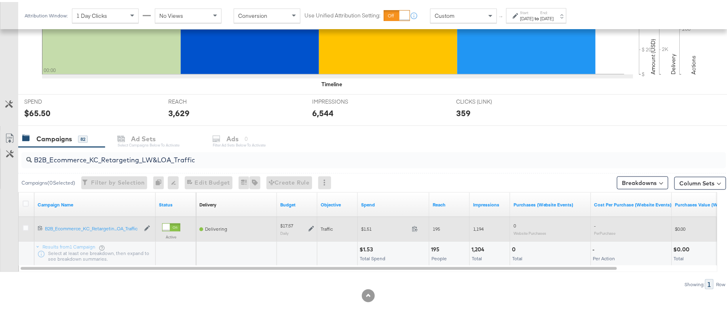
click at [313, 229] on icon at bounding box center [312, 227] width 6 height 6
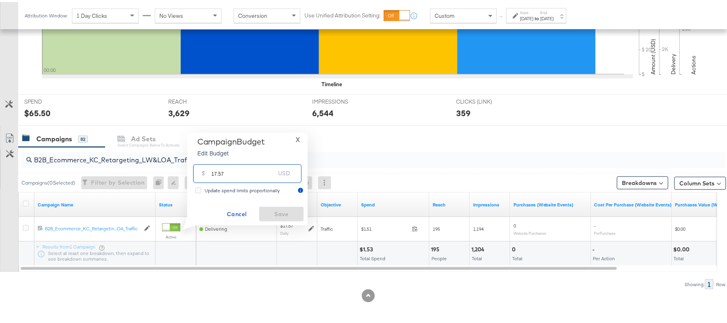
click at [233, 168] on input "17.57" at bounding box center [244, 167] width 64 height 17
paste input "$16.08"
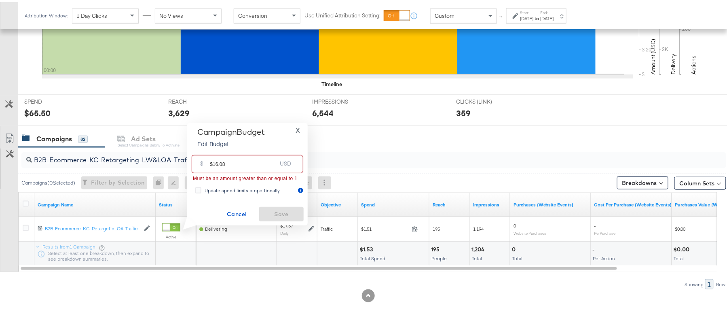
click at [214, 161] on input "$16.08" at bounding box center [243, 158] width 67 height 17
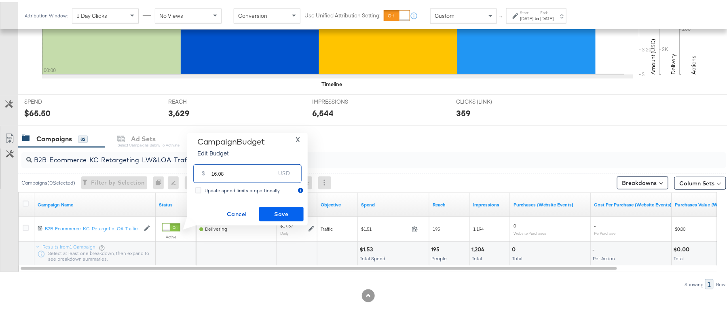
type input "16.08"
click at [277, 209] on span "Save" at bounding box center [281, 212] width 38 height 10
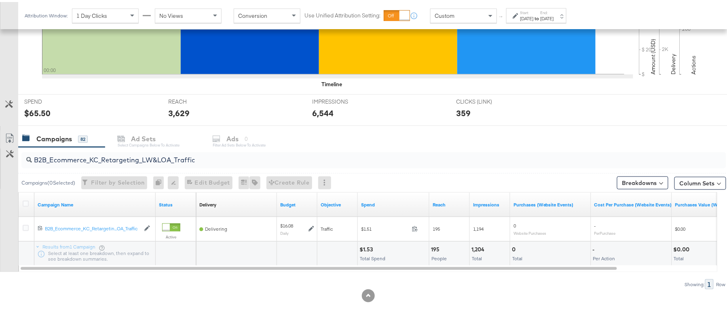
click at [156, 163] on div "B2B_Ecommerce_KC_Retargeting_LW&LOA_Traffic" at bounding box center [373, 158] width 705 height 16
paste input "KC_Retargeting_Prospects & Clients_Conversions"
type input "B2B_KC_Retargeting_Prospects & Clients_Conversions"
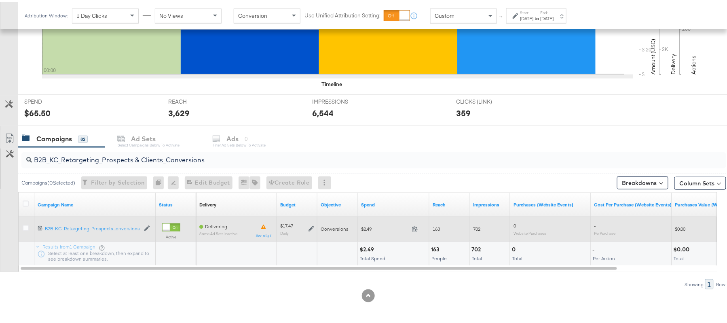
click at [311, 225] on icon at bounding box center [312, 227] width 6 height 6
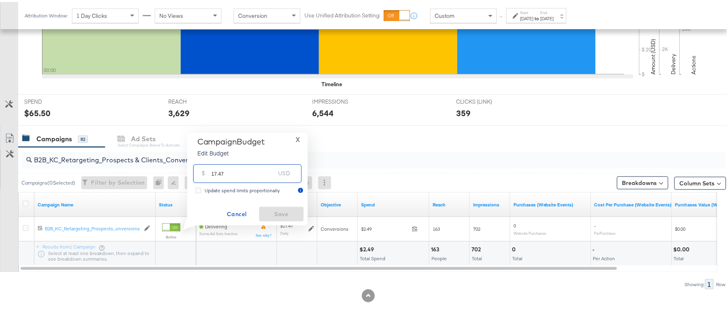
click at [241, 171] on input "17.47" at bounding box center [244, 167] width 64 height 17
paste input "$16.06"
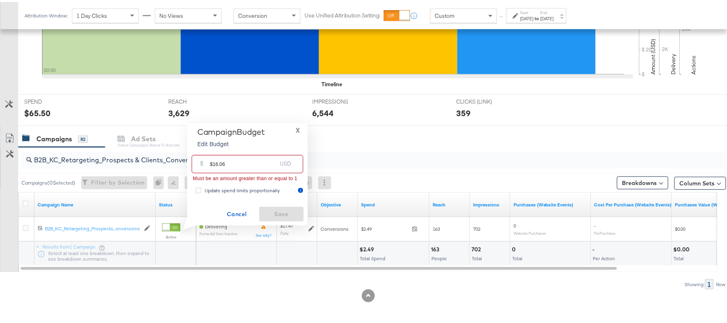
click at [211, 159] on input "$16.06" at bounding box center [243, 158] width 67 height 17
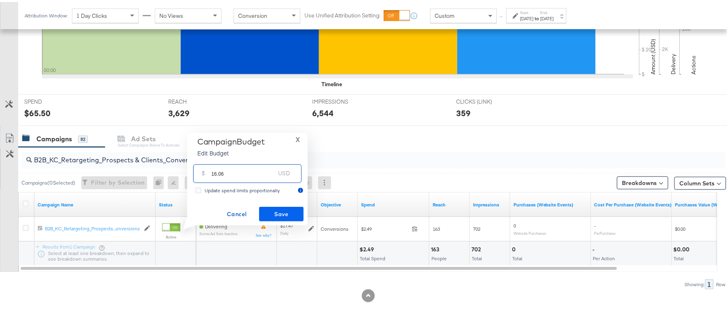
type input "16.06"
click at [278, 212] on span "Save" at bounding box center [281, 212] width 38 height 10
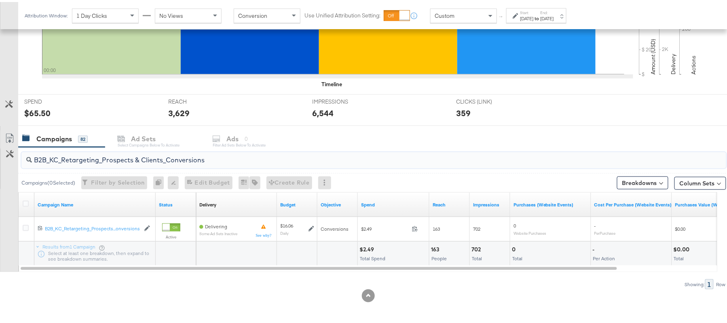
click at [130, 153] on input "B2B_KC_Retargeting_Prospects & Clients_Conversions" at bounding box center [347, 155] width 630 height 16
paste input "C_LAND_KC_Pros_Sig"
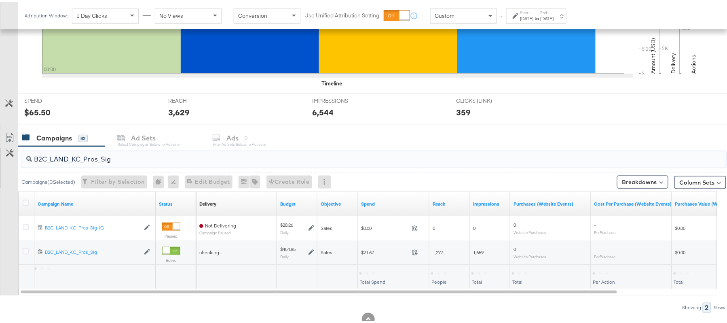
type input "B2C_LAND_KC_Pros_Sig"
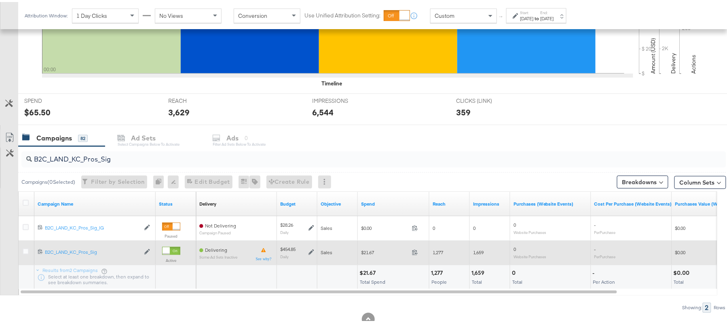
click at [312, 252] on icon at bounding box center [312, 250] width 6 height 6
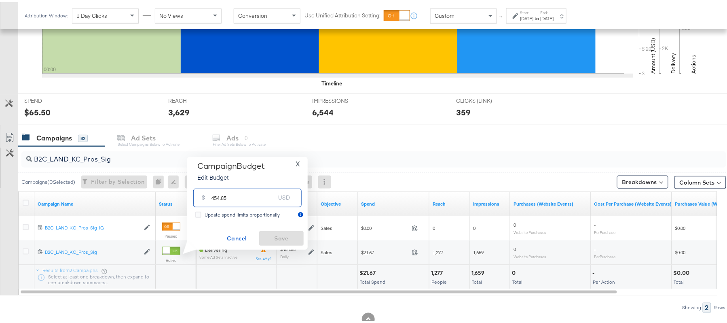
click at [241, 194] on input "454.85" at bounding box center [244, 192] width 64 height 17
paste input "$444.46"
click at [213, 185] on input "$444.46" at bounding box center [243, 182] width 67 height 17
type input "444.46"
click at [290, 239] on span "Save" at bounding box center [281, 236] width 38 height 10
